Goal: Complete application form: Complete application form

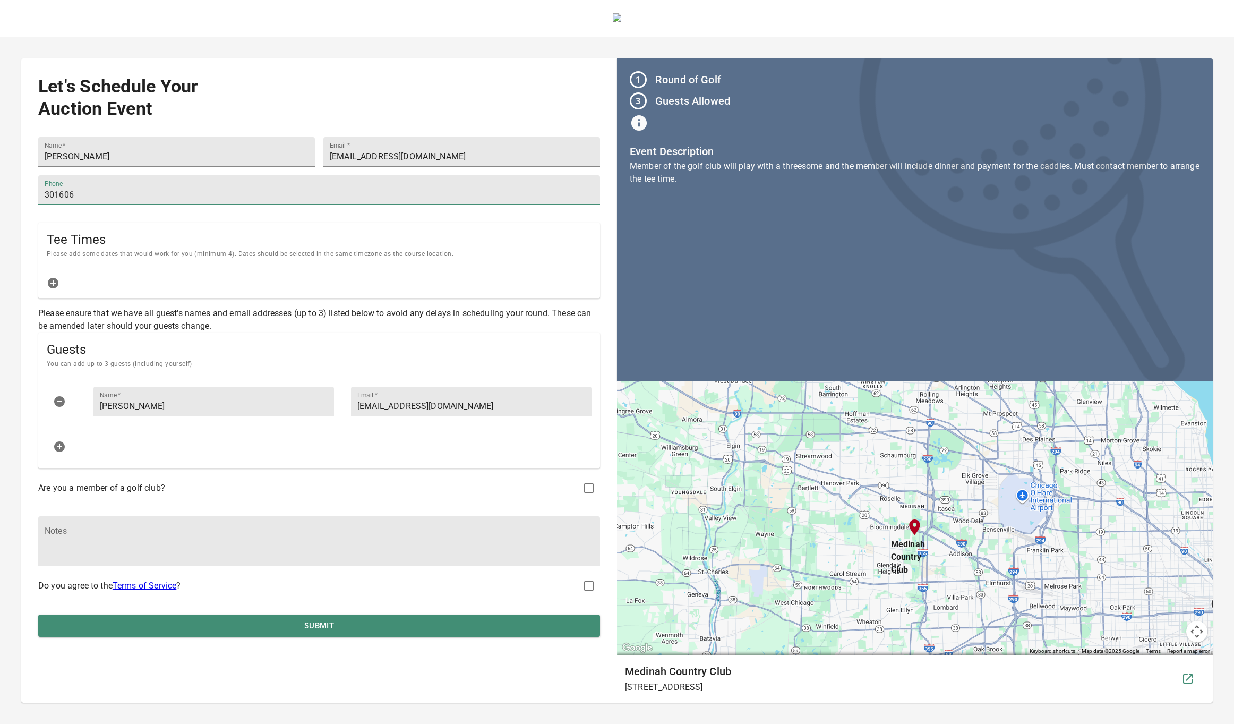
type input "3016061907"
click at [51, 282] on icon "button" at bounding box center [53, 283] width 11 height 11
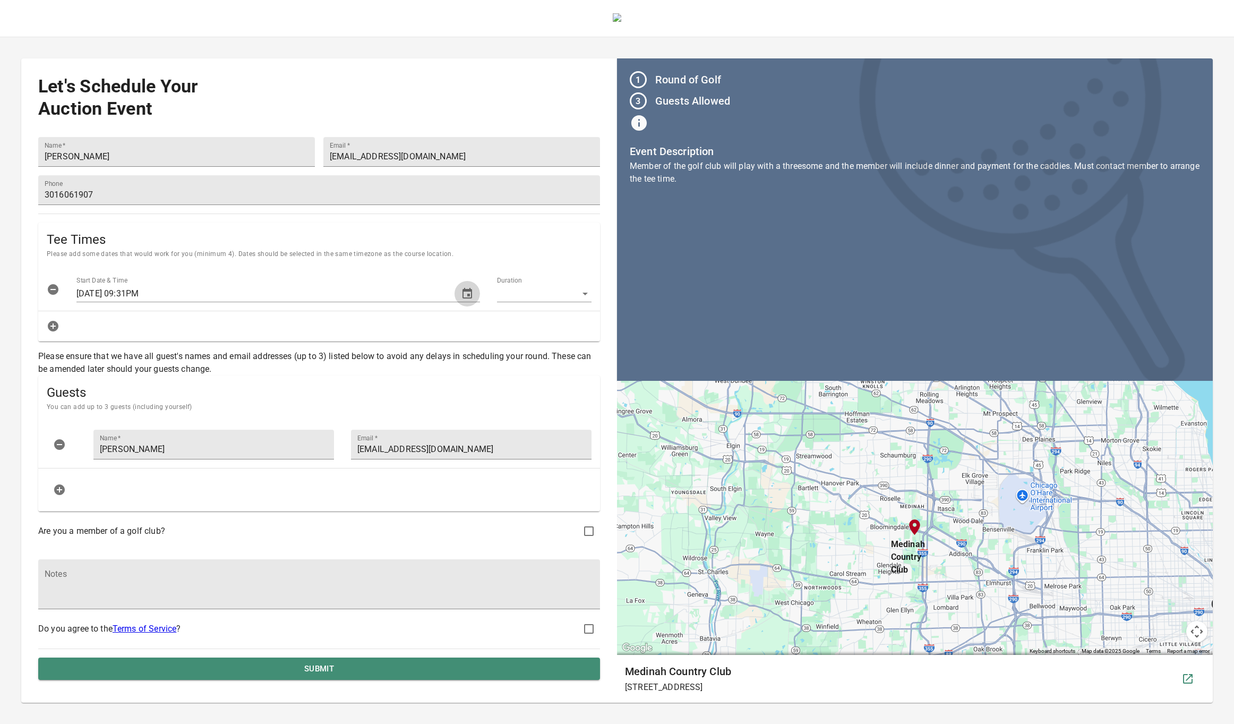
click at [461, 294] on icon "button" at bounding box center [467, 293] width 13 height 13
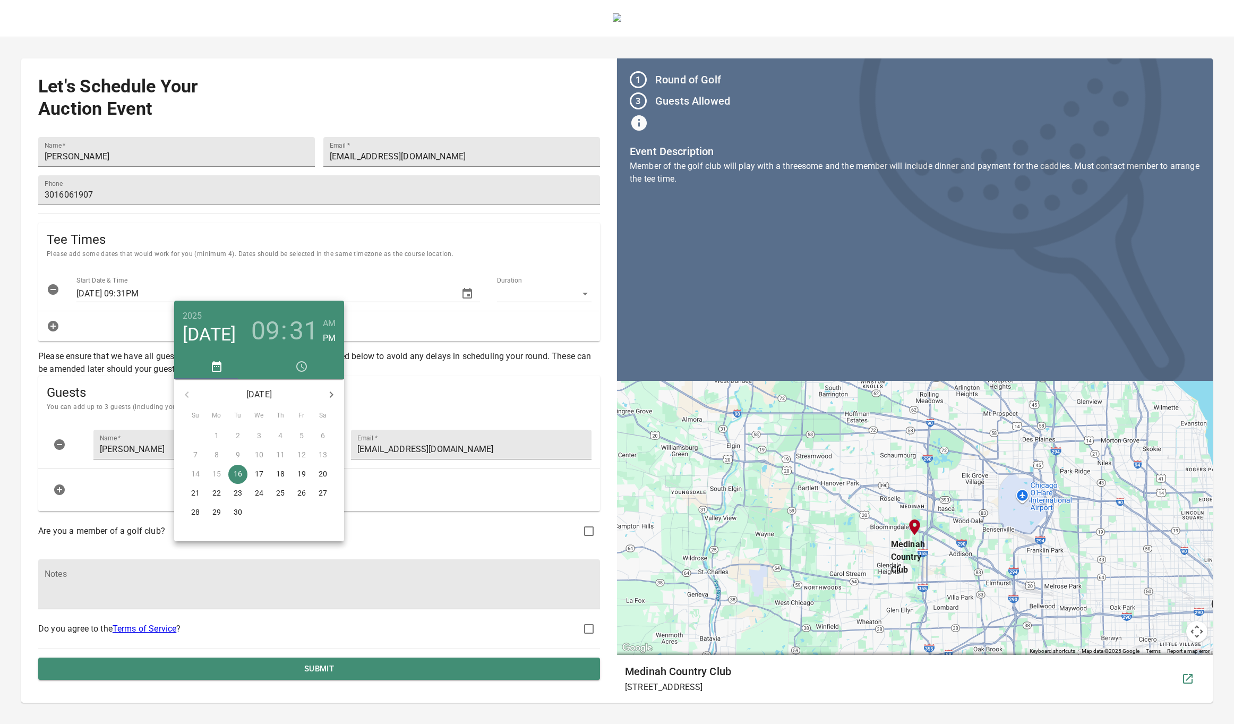
click at [333, 397] on icon "button" at bounding box center [331, 394] width 13 height 13
click at [241, 492] on p "21" at bounding box center [238, 492] width 8 height 11
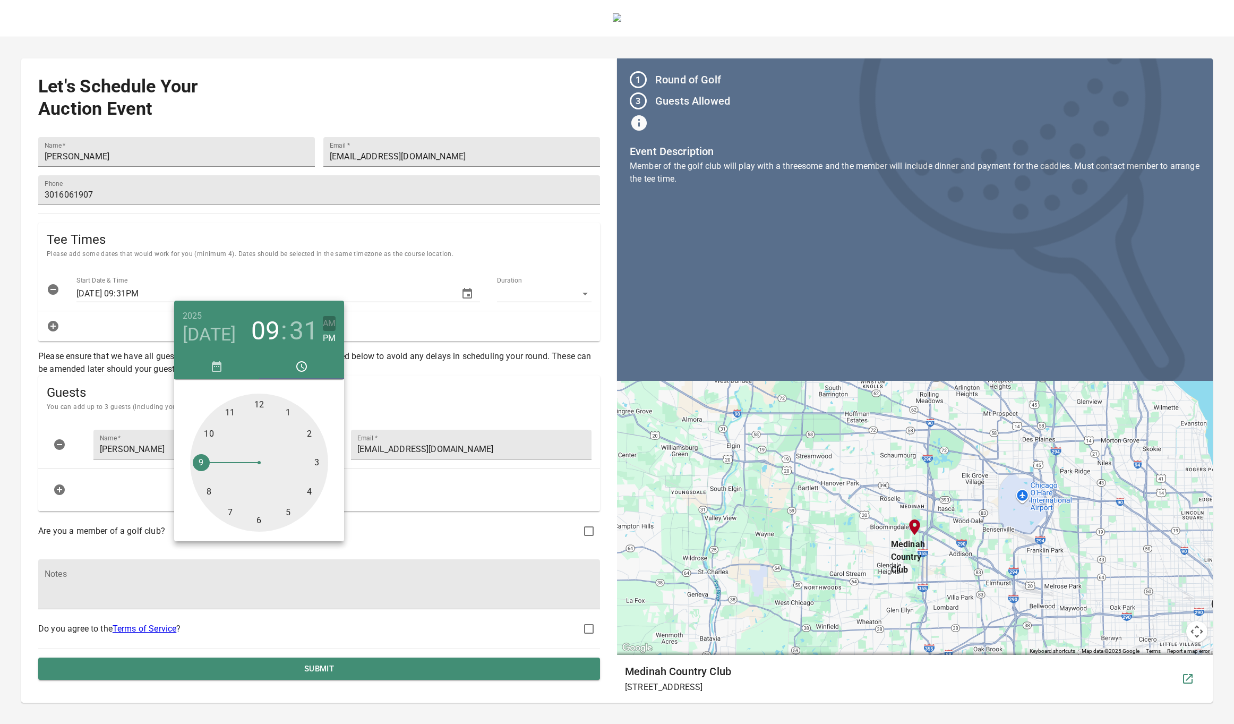
click at [330, 323] on h6 "AM" at bounding box center [329, 323] width 13 height 15
click at [207, 461] on div at bounding box center [259, 462] width 138 height 138
type input "[DATE] 09:30AM"
click at [259, 524] on div at bounding box center [259, 462] width 138 height 138
click at [472, 267] on div at bounding box center [617, 362] width 1234 height 724
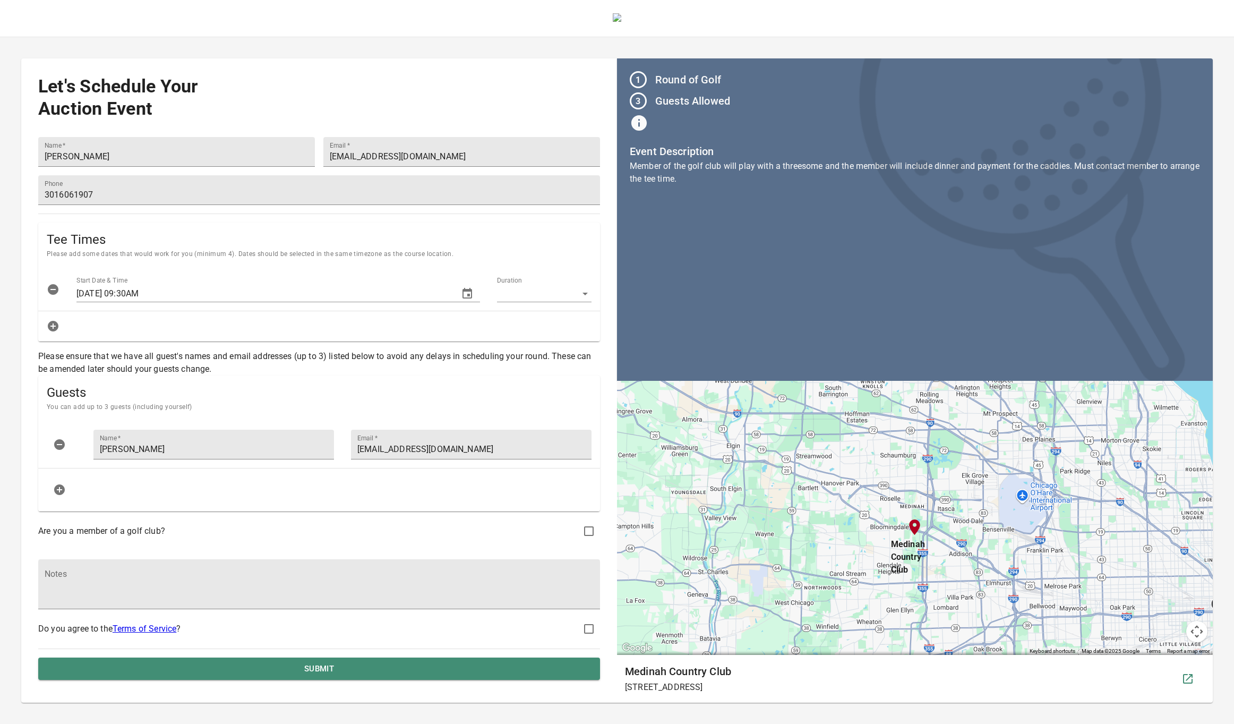
click at [571, 289] on body "Let's Schedule Your Auction Event Name   * [PERSON_NAME] Email   * [EMAIL_ADDRE…" at bounding box center [617, 351] width 1234 height 702
click at [539, 290] on li "4hrs" at bounding box center [536, 291] width 96 height 19
type input "4"
click at [48, 325] on icon "button" at bounding box center [53, 326] width 11 height 11
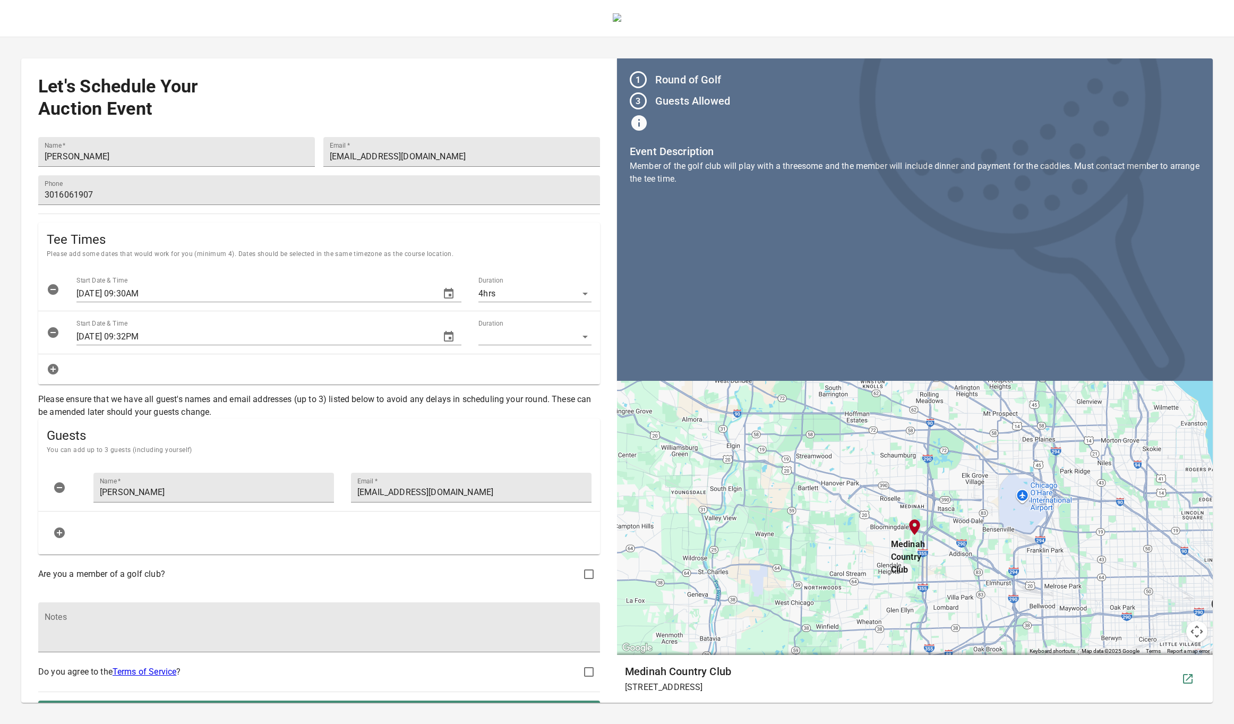
click at [444, 333] on icon "button" at bounding box center [449, 336] width 10 height 11
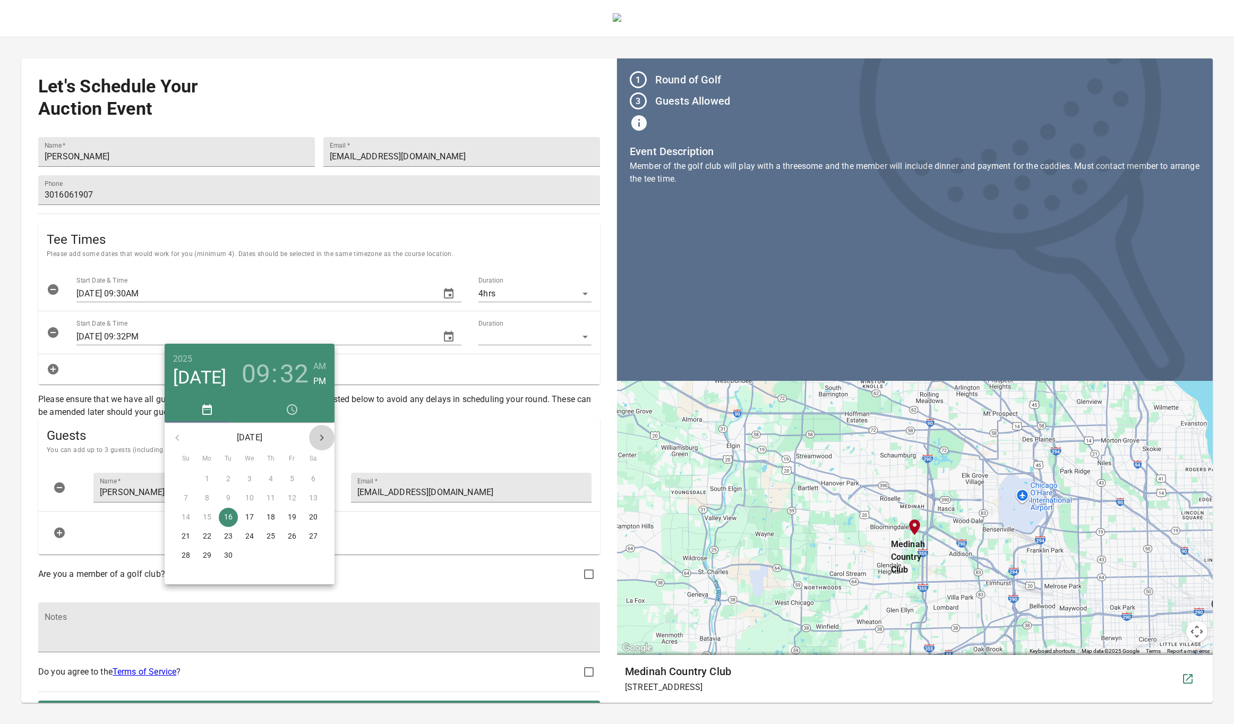
click at [316, 438] on icon "button" at bounding box center [321, 437] width 13 height 13
click at [252, 541] on p "22" at bounding box center [249, 535] width 8 height 11
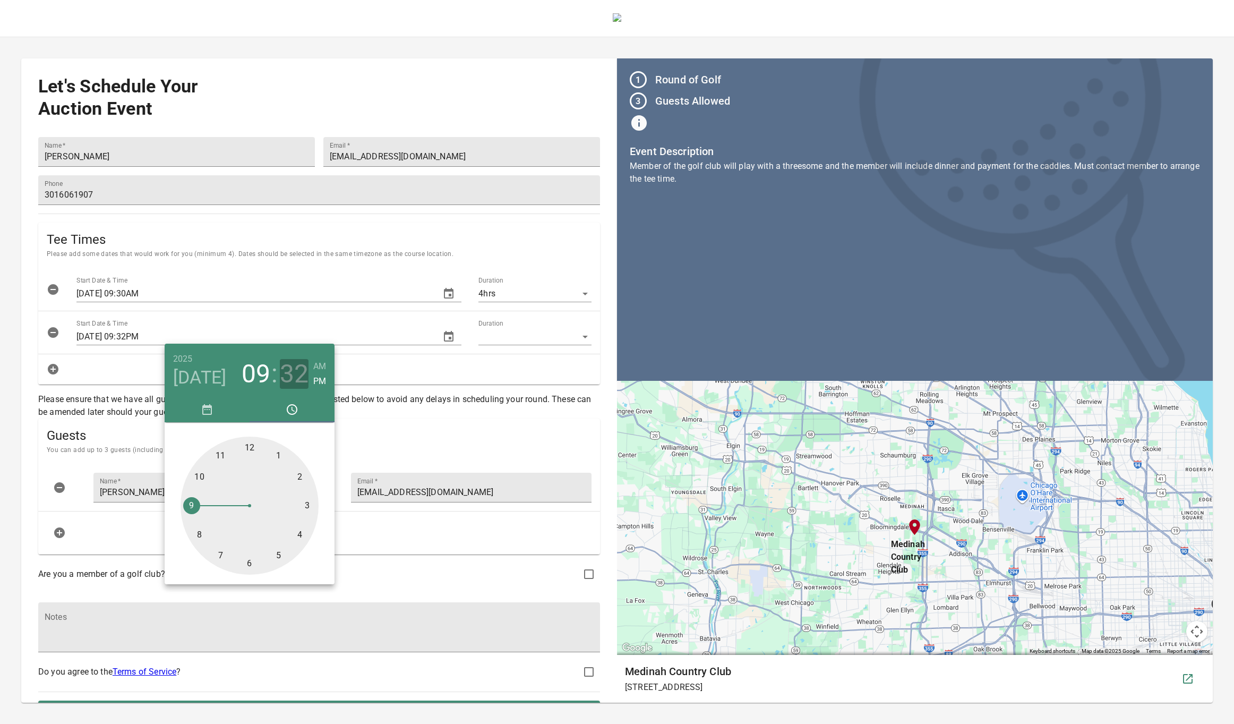
click at [299, 379] on h3 "32" at bounding box center [294, 374] width 29 height 30
drag, startPoint x: 237, startPoint y: 563, endPoint x: 248, endPoint y: 563, distance: 11.2
click at [248, 563] on div at bounding box center [250, 505] width 138 height 138
click at [319, 368] on h6 "AM" at bounding box center [319, 366] width 13 height 15
type input "[DATE] 09:30AM"
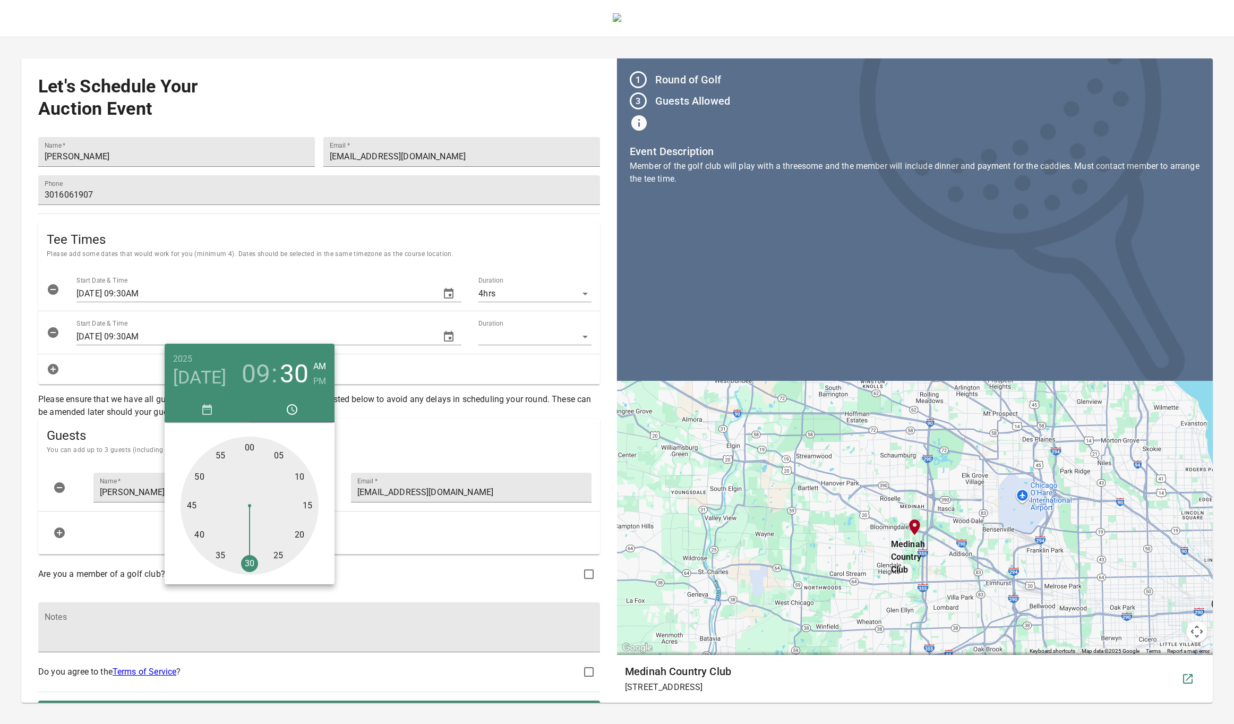
click at [553, 331] on div at bounding box center [617, 362] width 1234 height 724
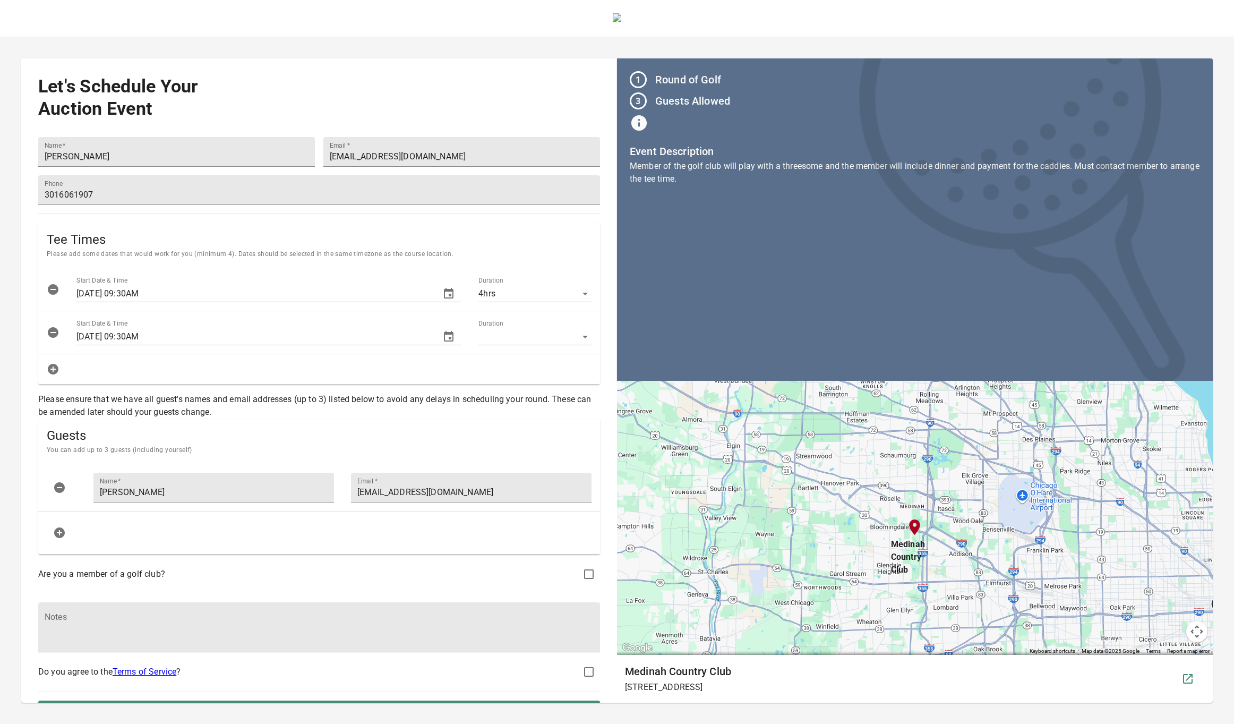
click at [547, 335] on body "Let's Schedule Your Auction Event Name   * [PERSON_NAME] Email   * [EMAIL_ADDRE…" at bounding box center [617, 351] width 1234 height 702
click at [531, 339] on li "4hrs" at bounding box center [526, 334] width 114 height 19
type input "4"
click at [55, 370] on icon "button" at bounding box center [53, 369] width 11 height 11
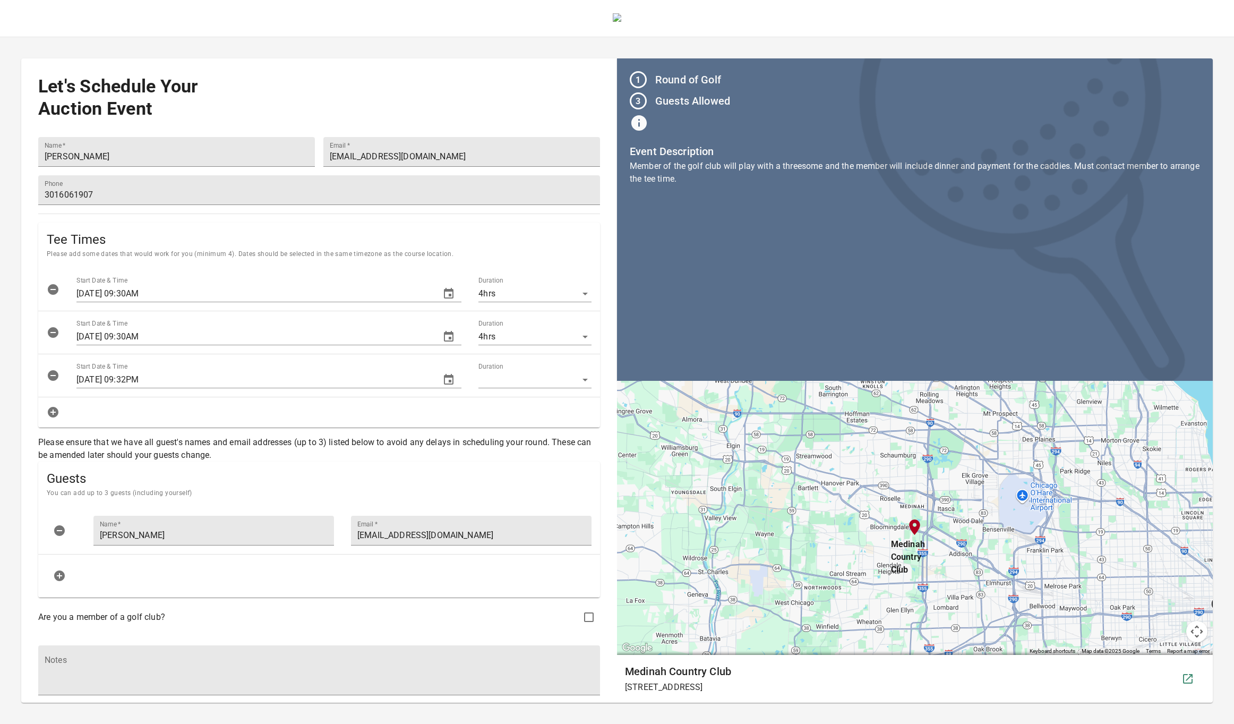
click at [444, 379] on icon "button" at bounding box center [449, 379] width 10 height 11
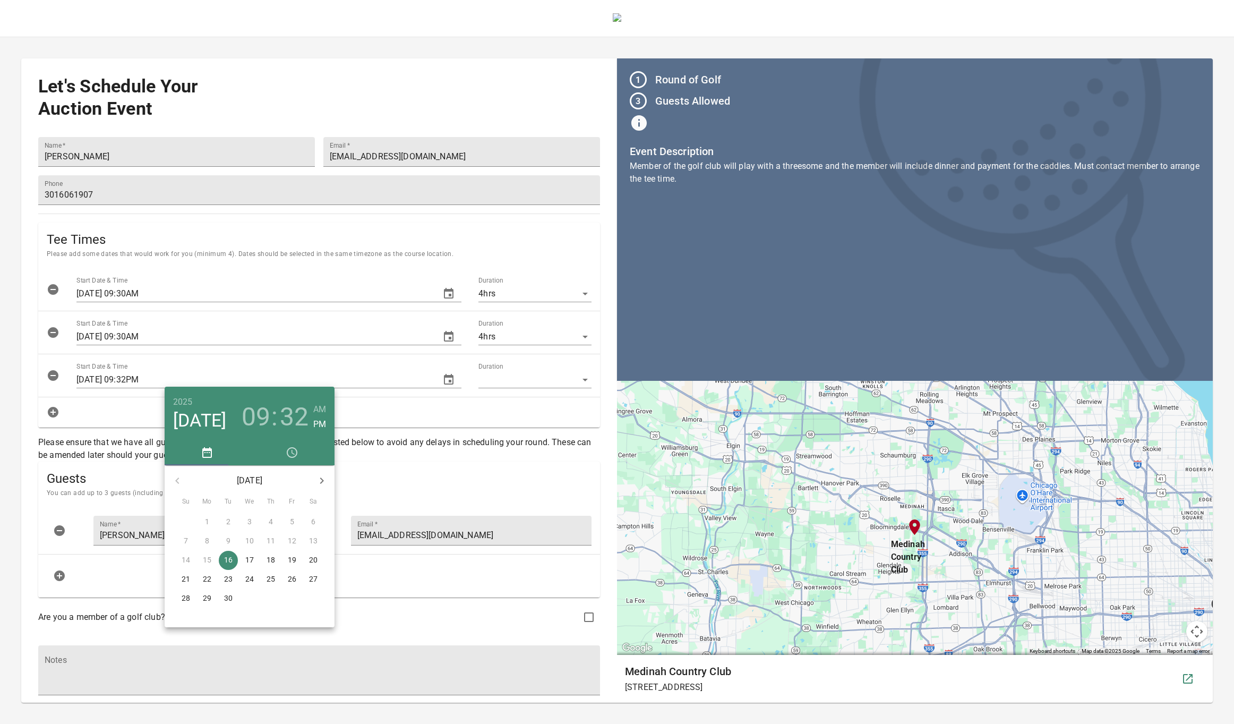
click at [320, 479] on icon "button" at bounding box center [321, 480] width 13 height 13
click at [270, 577] on p "23" at bounding box center [271, 578] width 8 height 11
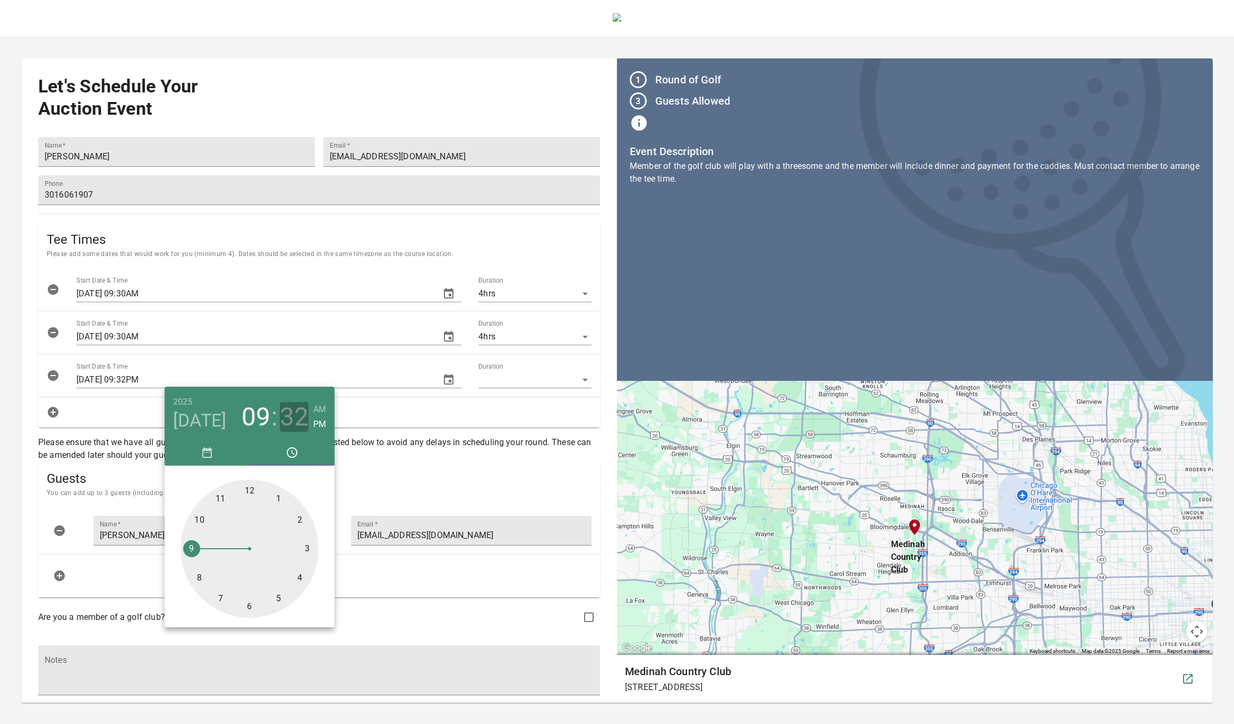
click at [294, 416] on h3 "32" at bounding box center [294, 417] width 29 height 30
drag, startPoint x: 237, startPoint y: 609, endPoint x: 246, endPoint y: 610, distance: 9.0
click at [246, 610] on div at bounding box center [250, 548] width 138 height 138
click at [321, 409] on h6 "AM" at bounding box center [319, 409] width 13 height 15
type input "[DATE] 09:30AM"
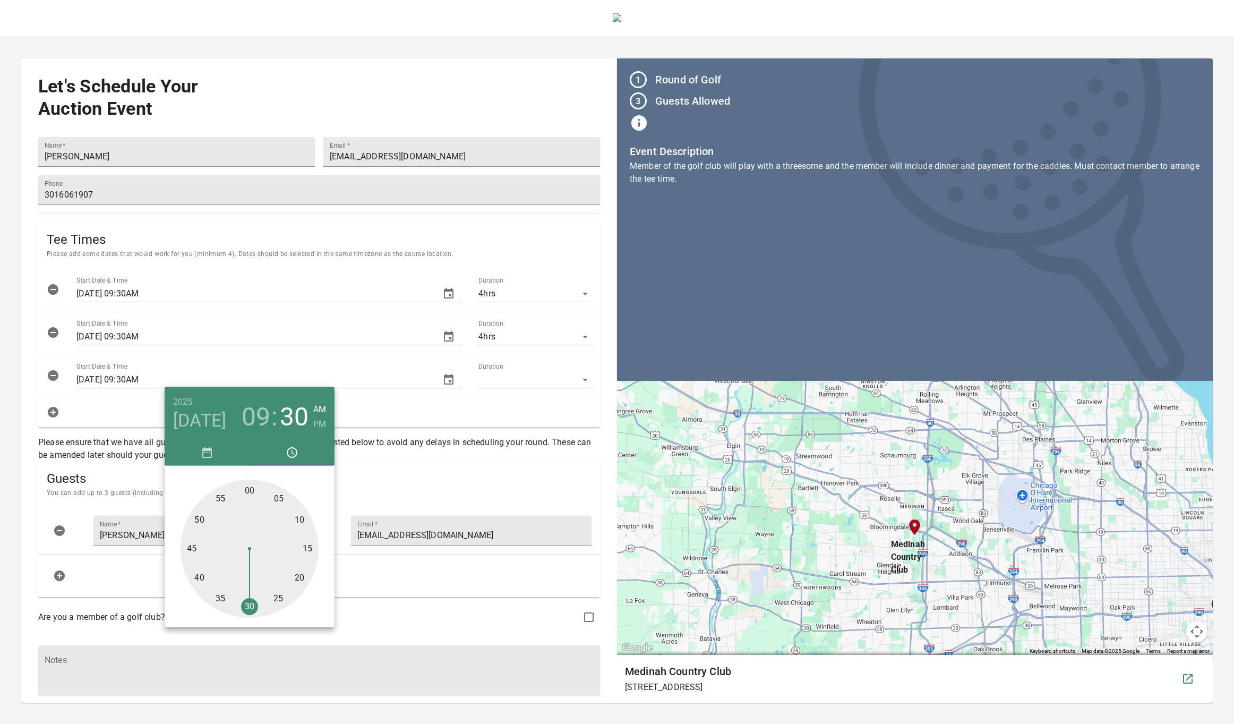
click at [529, 373] on div at bounding box center [617, 362] width 1234 height 724
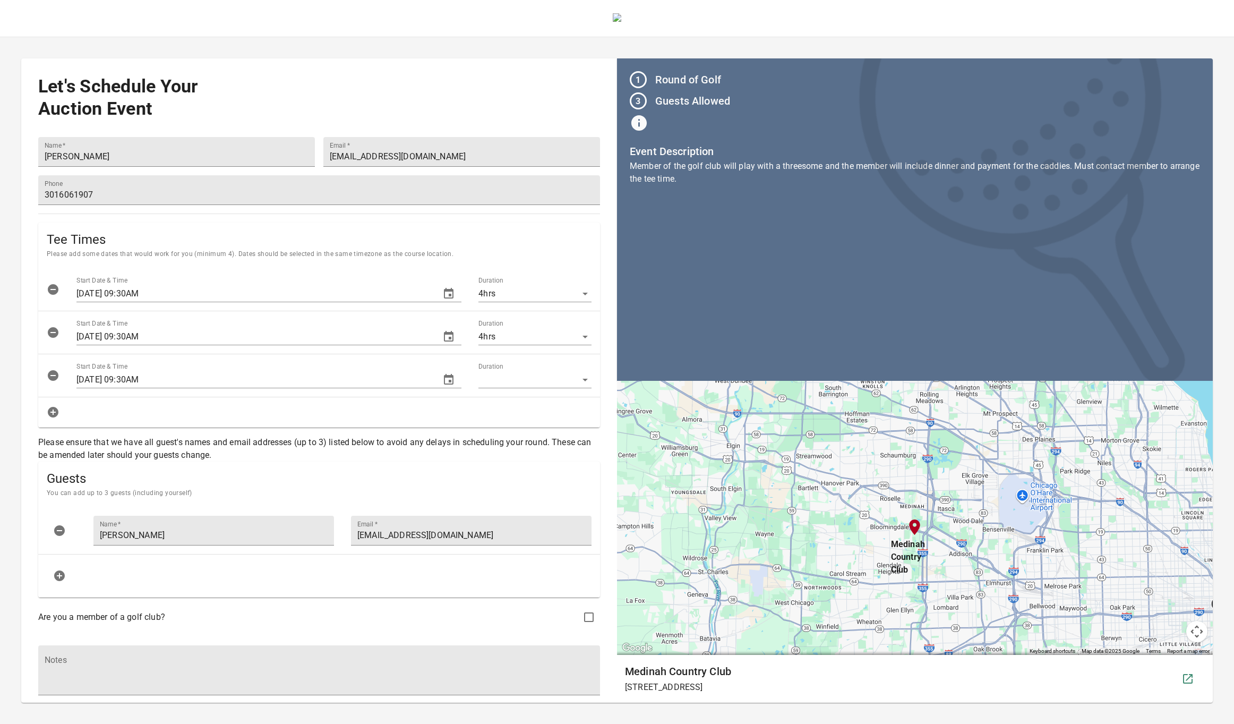
click at [520, 376] on body "Let's Schedule Your Auction Event Name   * [PERSON_NAME] Email   * [EMAIL_ADDRE…" at bounding box center [617, 351] width 1234 height 702
click at [509, 385] on li "4hrs" at bounding box center [526, 377] width 114 height 19
type input "4"
click at [52, 409] on icon "button" at bounding box center [53, 412] width 11 height 11
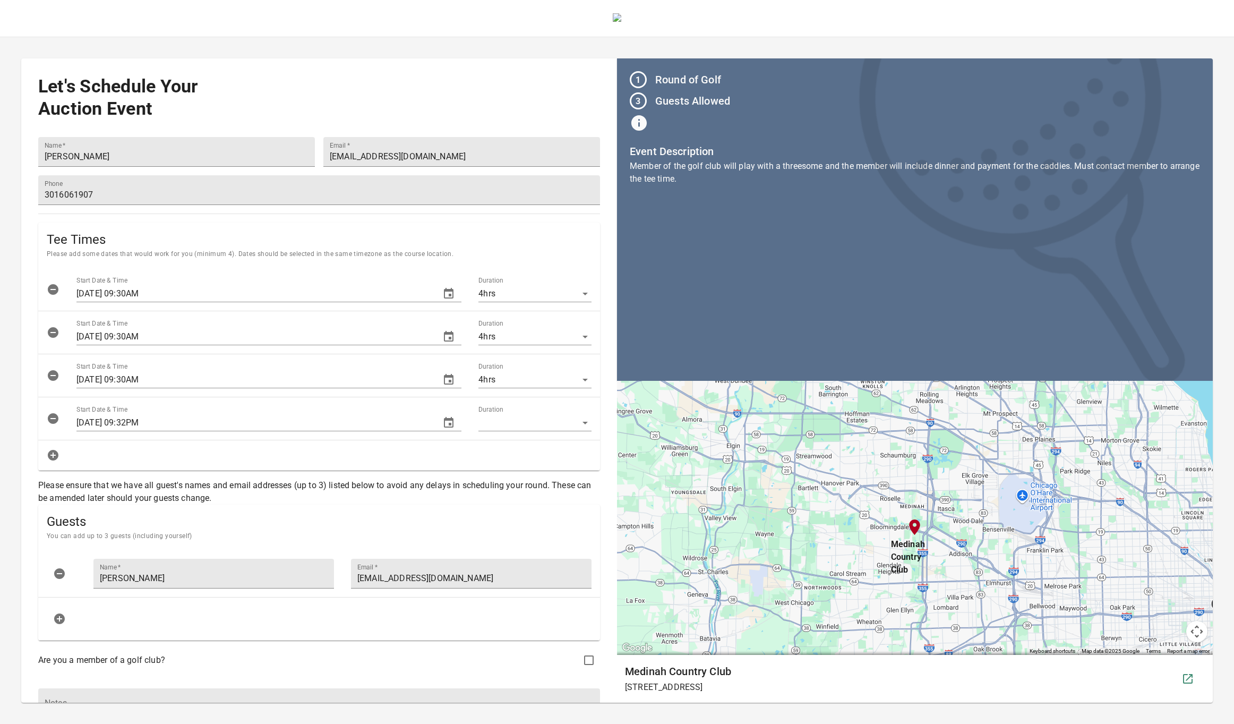
click at [178, 416] on input "[DATE] 09:32PM" at bounding box center [253, 422] width 355 height 17
click at [442, 421] on icon "button" at bounding box center [448, 422] width 13 height 13
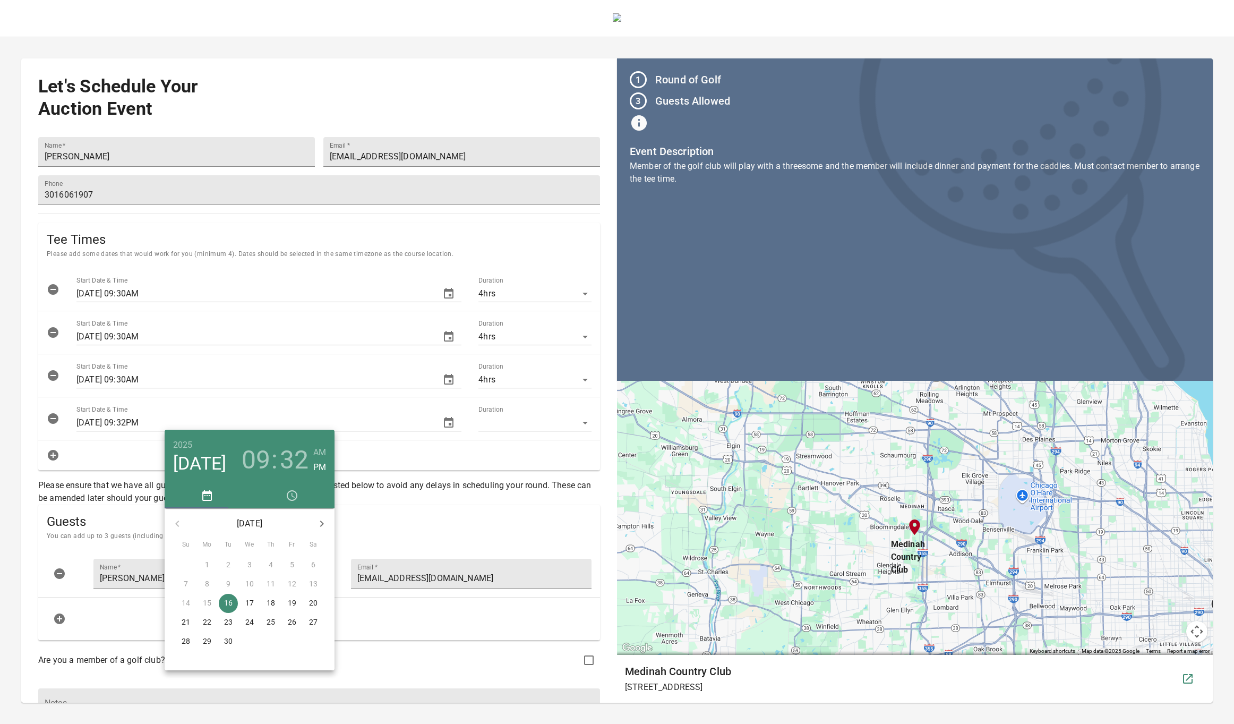
click at [324, 525] on icon "button" at bounding box center [321, 523] width 13 height 13
click at [299, 623] on span "24" at bounding box center [291, 621] width 19 height 11
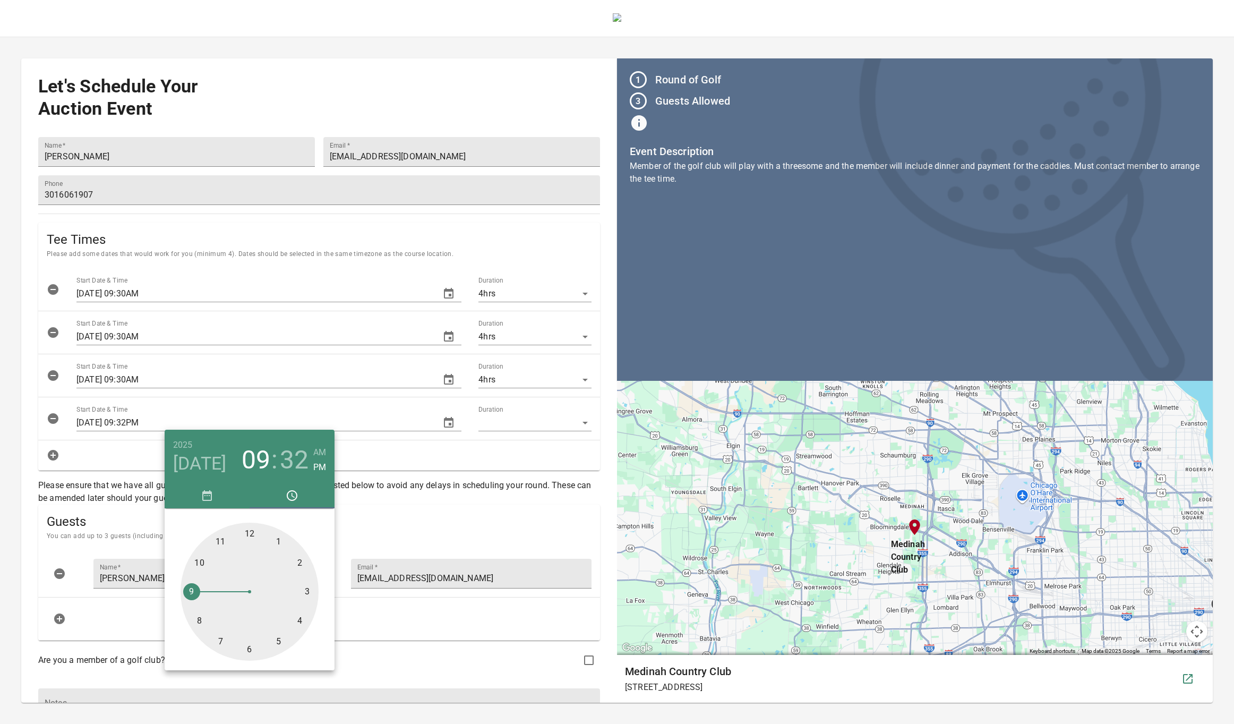
click at [292, 462] on h3 "32" at bounding box center [294, 460] width 29 height 30
drag, startPoint x: 238, startPoint y: 646, endPoint x: 248, endPoint y: 635, distance: 14.6
click at [248, 647] on div at bounding box center [250, 591] width 138 height 138
click at [323, 448] on h6 "AM" at bounding box center [319, 452] width 13 height 15
type input "[DATE] 09:30AM"
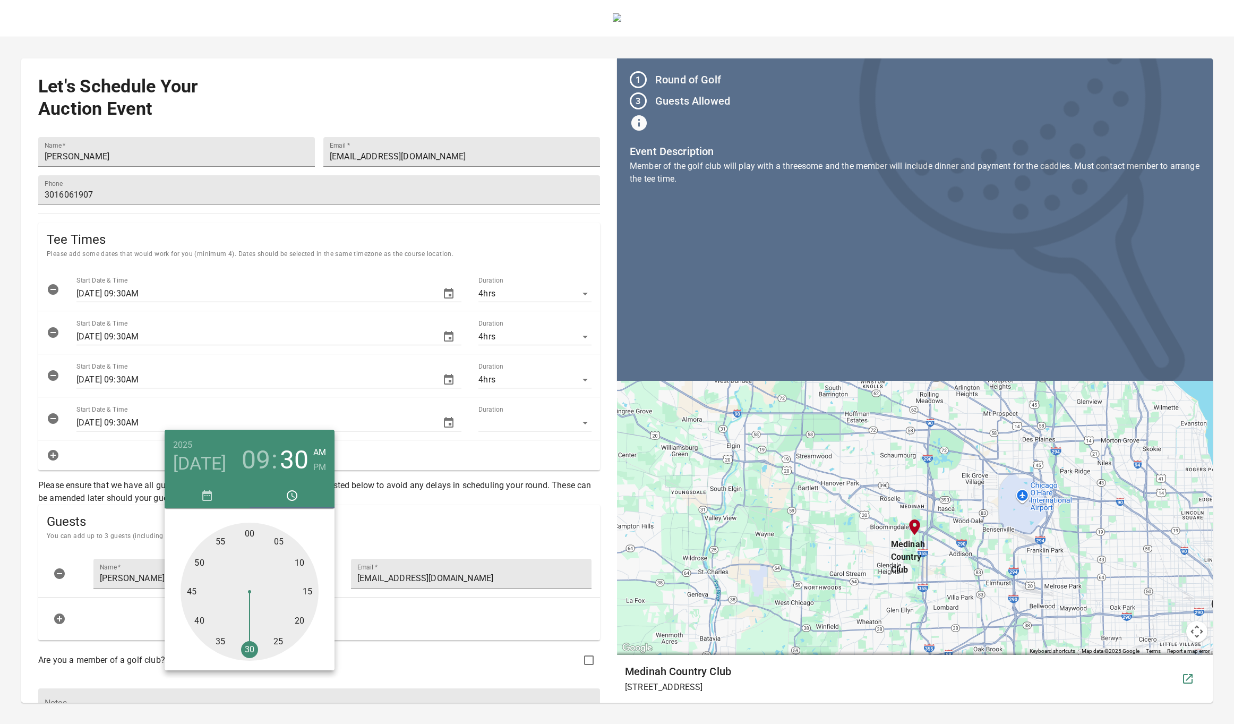
click at [487, 493] on div at bounding box center [617, 362] width 1234 height 724
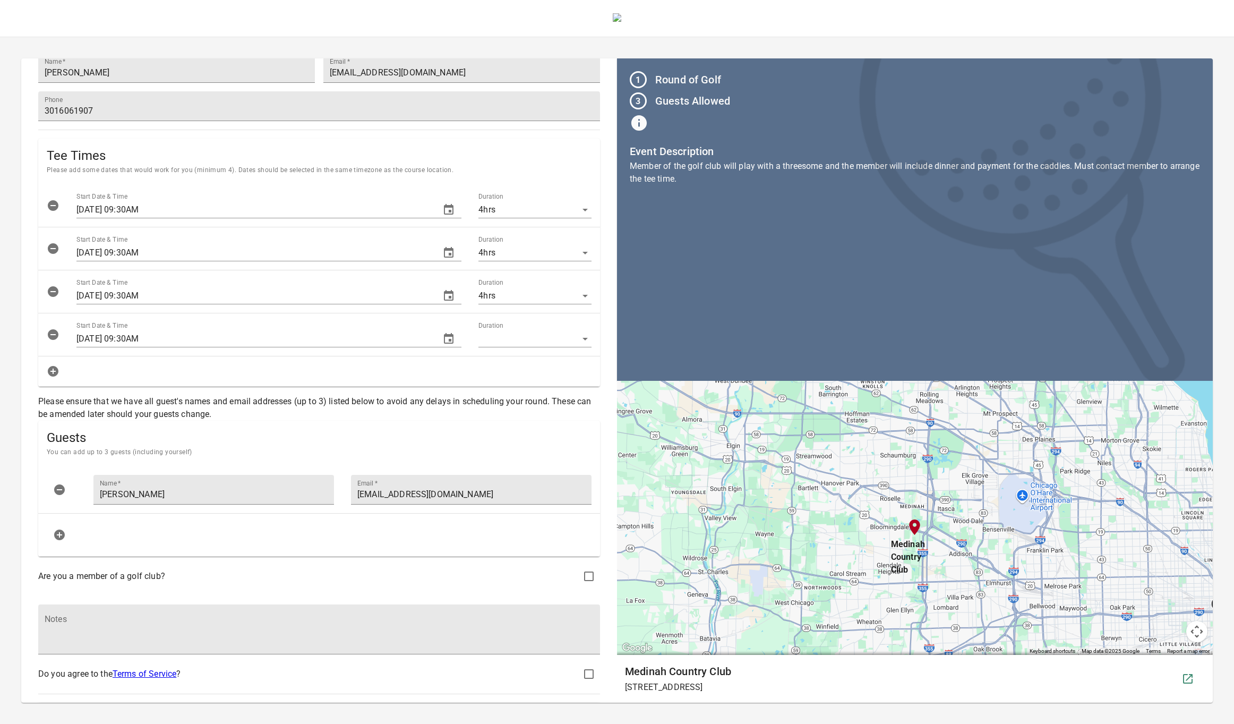
scroll to position [121, 0]
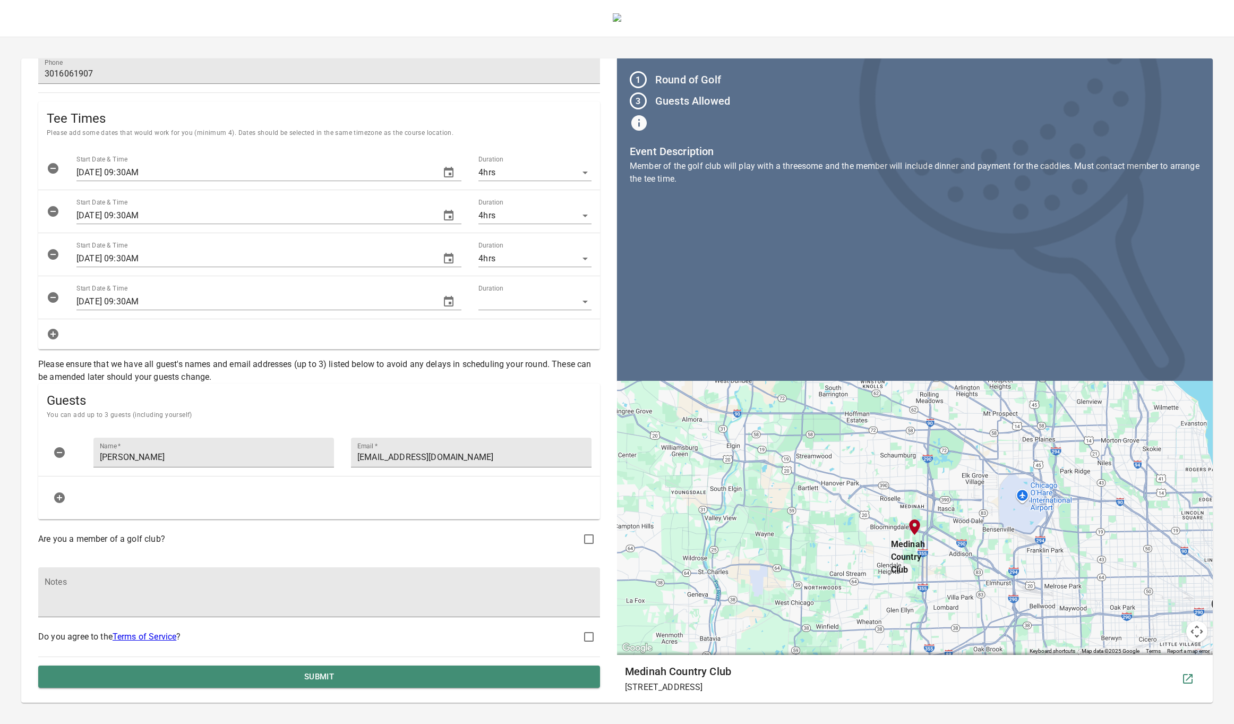
click at [586, 637] on input "checkbox" at bounding box center [589, 636] width 22 height 22
checkbox input "true"
click at [585, 541] on input "checkbox" at bounding box center [589, 539] width 22 height 22
checkbox input "true"
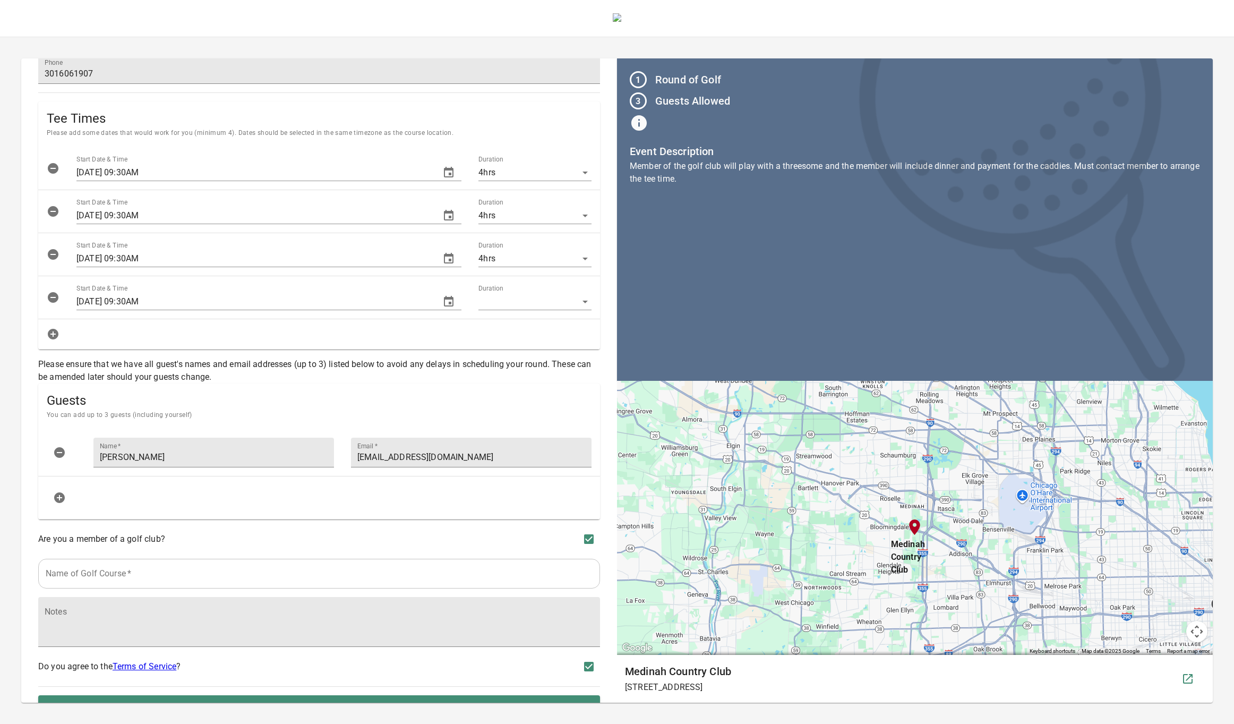
click at [350, 588] on div "Name of Golf Course   * Name of Golf Course *" at bounding box center [319, 573] width 570 height 38
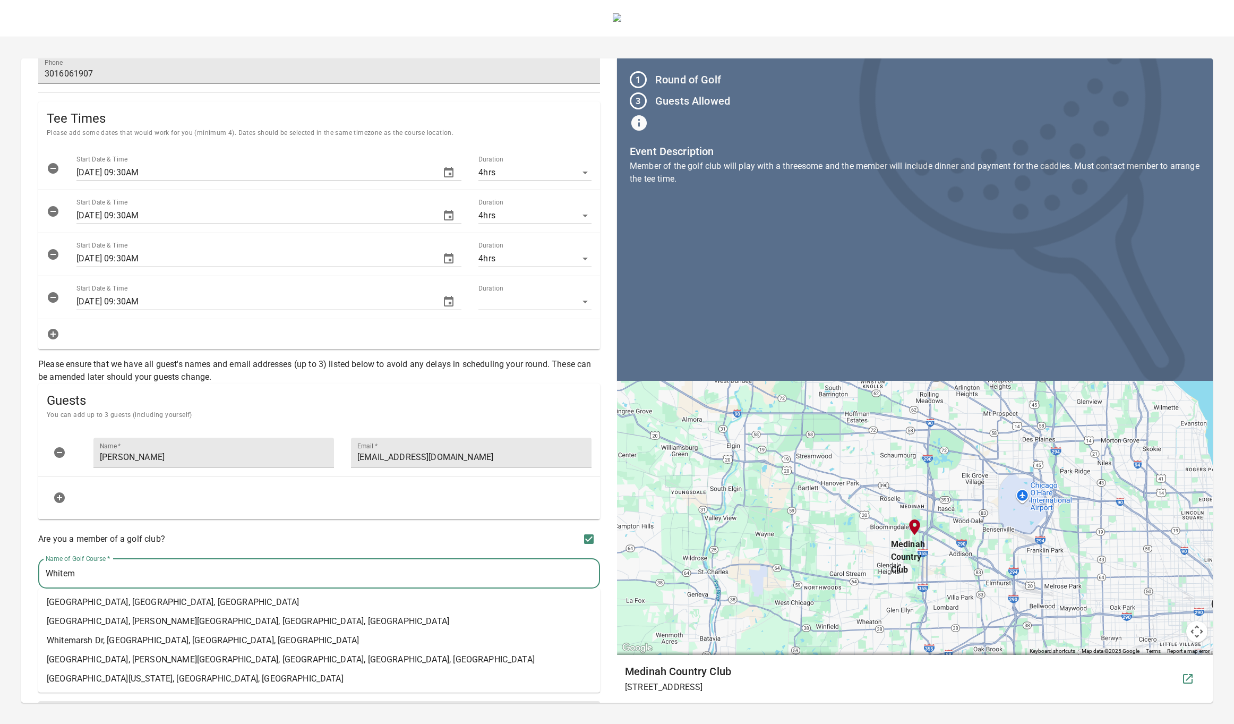
click at [246, 615] on span "[GEOGRAPHIC_DATA], [PERSON_NAME][GEOGRAPHIC_DATA], [GEOGRAPHIC_DATA], [GEOGRAPH…" at bounding box center [248, 621] width 402 height 13
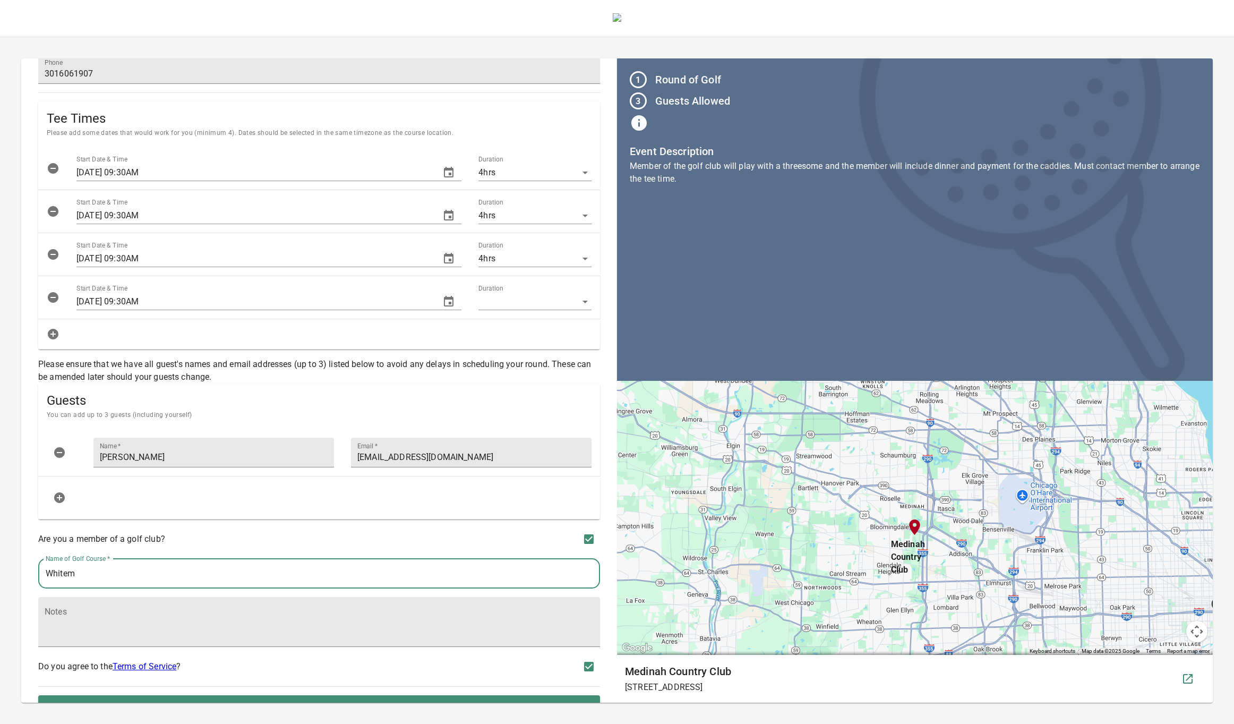
type input "[GEOGRAPHIC_DATA]"
click at [392, 537] on div "Are you a member of a golf club?" at bounding box center [319, 539] width 562 height 22
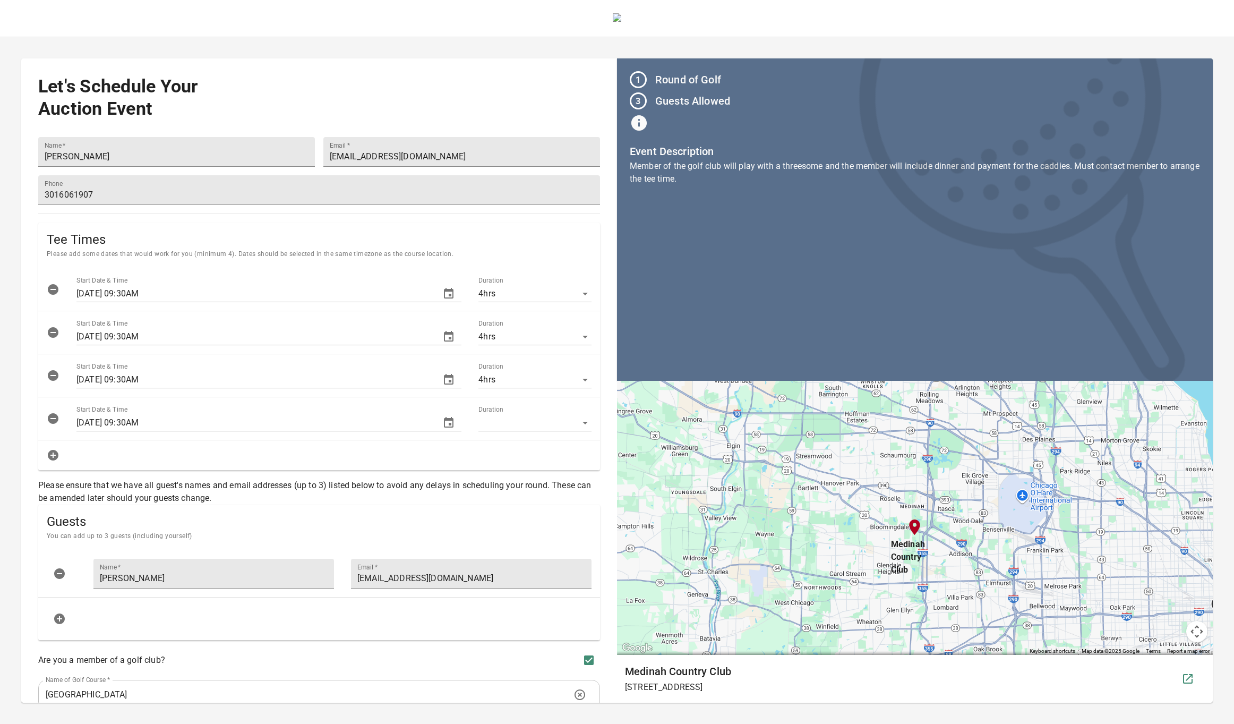
scroll to position [151, 0]
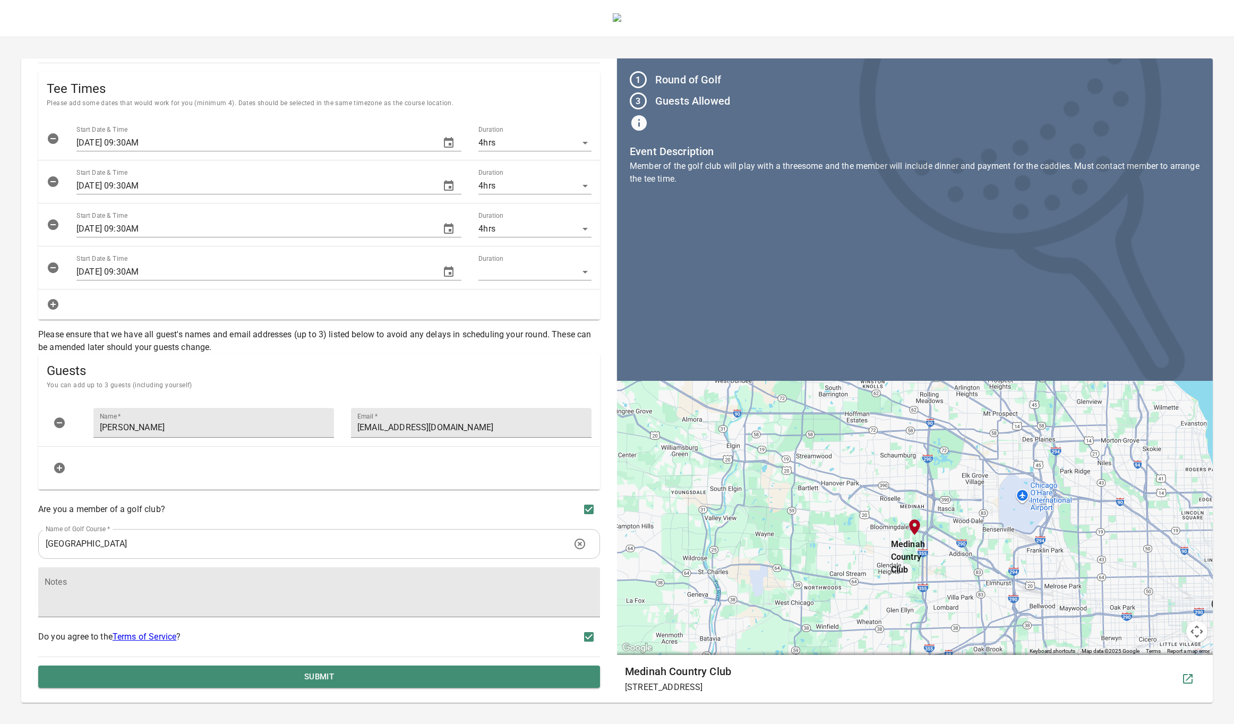
click at [287, 678] on span "SUBMIT" at bounding box center [319, 677] width 538 height 14
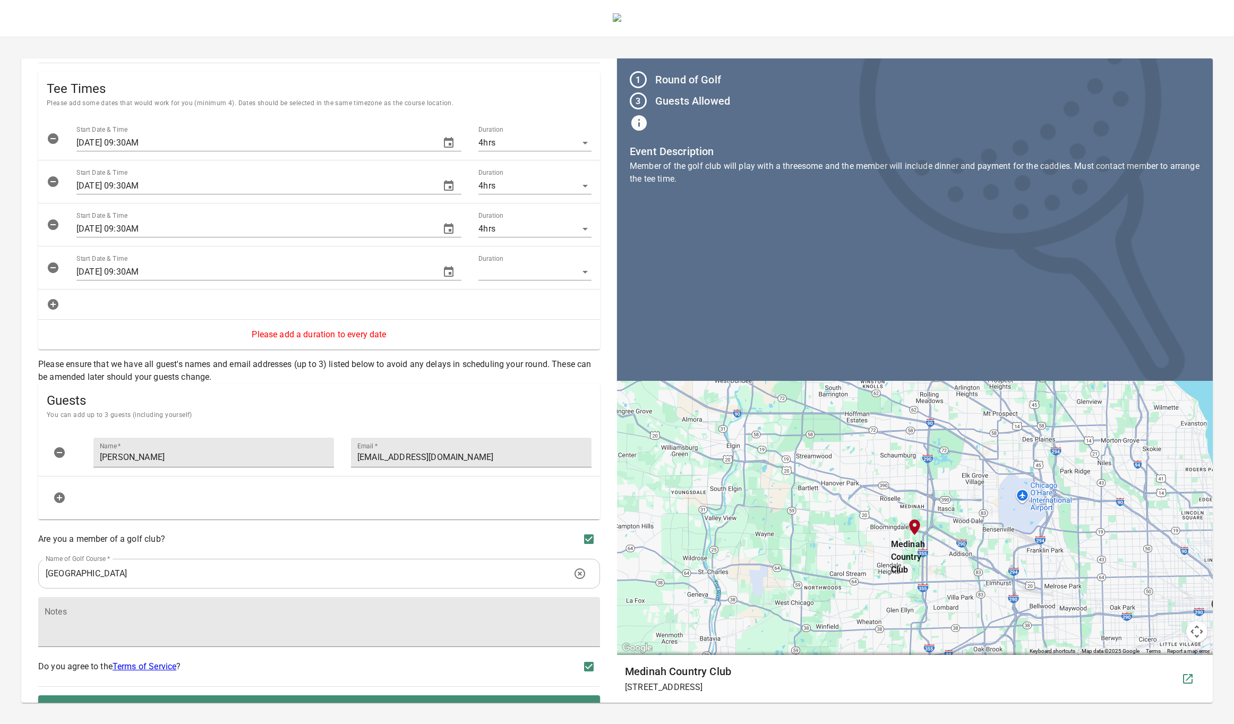
click at [525, 269] on body "Let's Schedule Your Auction Event Name   * [PERSON_NAME] Email   * [EMAIL_ADDRE…" at bounding box center [617, 351] width 1234 height 702
click at [517, 270] on li "4hrs" at bounding box center [526, 270] width 114 height 19
type input "4"
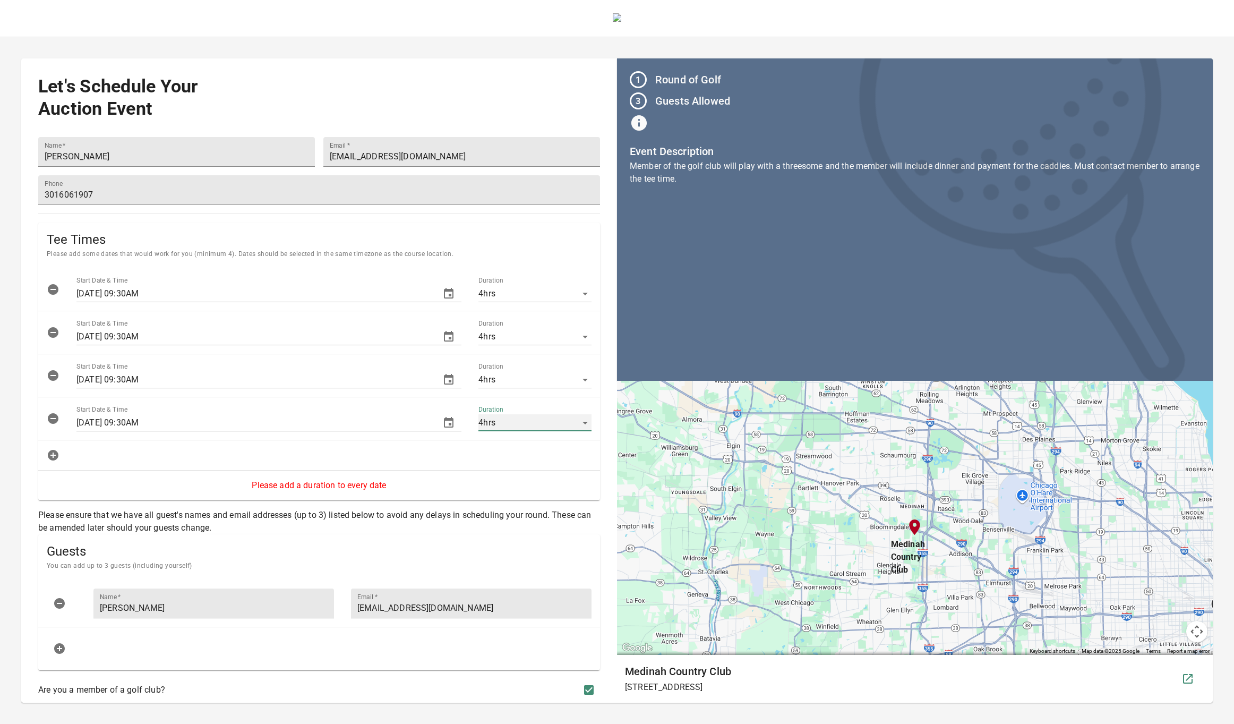
scroll to position [181, 0]
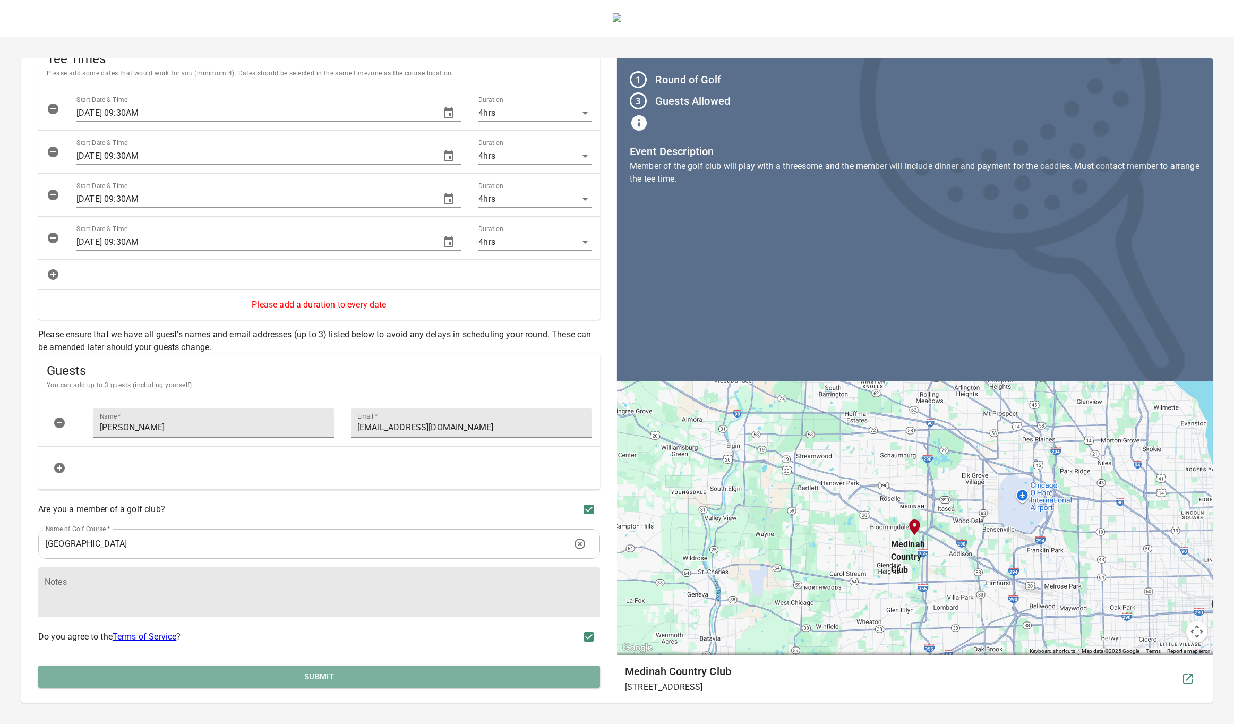
click at [360, 673] on span "SUBMIT" at bounding box center [319, 677] width 538 height 14
